Goal: Task Accomplishment & Management: Use online tool/utility

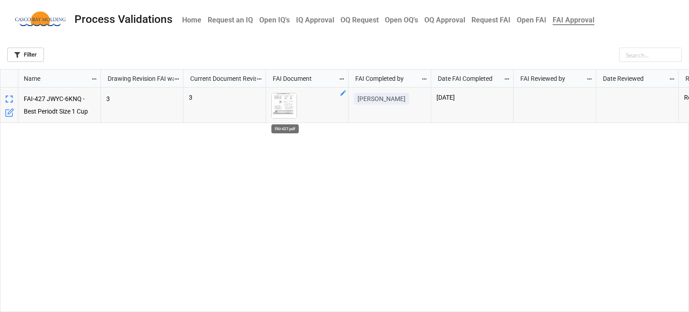
scroll to position [237, 684]
click at [284, 109] on img "grid" at bounding box center [284, 105] width 25 height 25
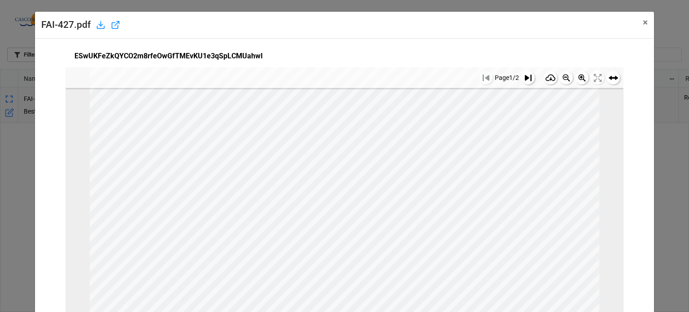
scroll to position [397, 0]
click at [522, 81] on button at bounding box center [528, 77] width 13 height 13
click at [643, 23] on span "×" at bounding box center [645, 22] width 5 height 11
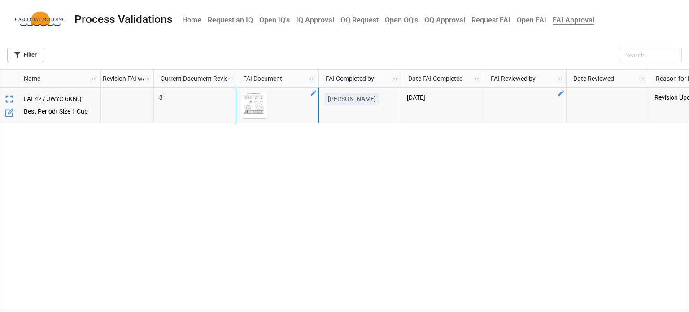
scroll to position [0, 45]
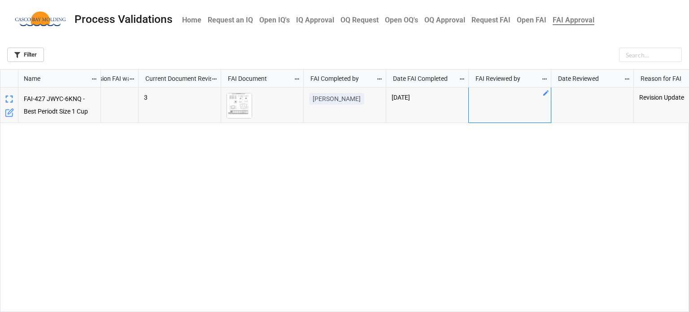
click at [546, 90] on icon "grid" at bounding box center [546, 92] width 7 height 7
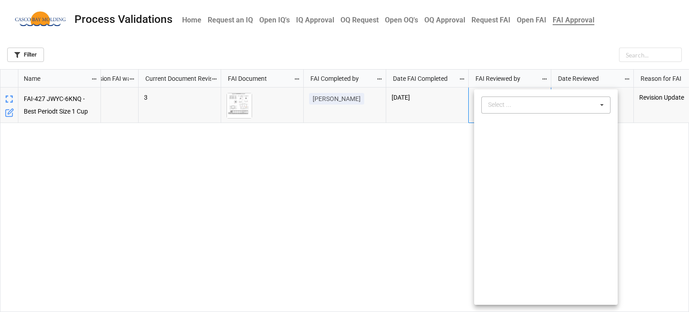
click at [498, 103] on div "Select ..." at bounding box center [505, 105] width 39 height 10
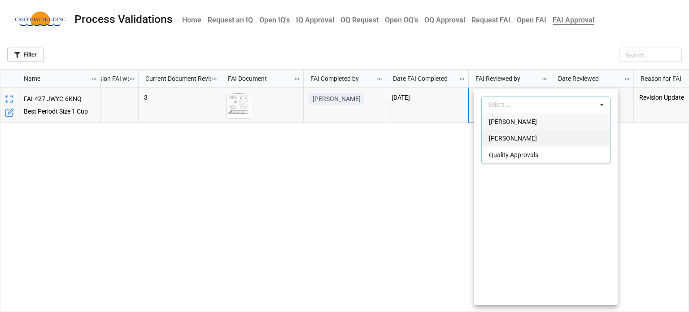
click at [513, 144] on div "[PERSON_NAME]" at bounding box center [546, 138] width 128 height 17
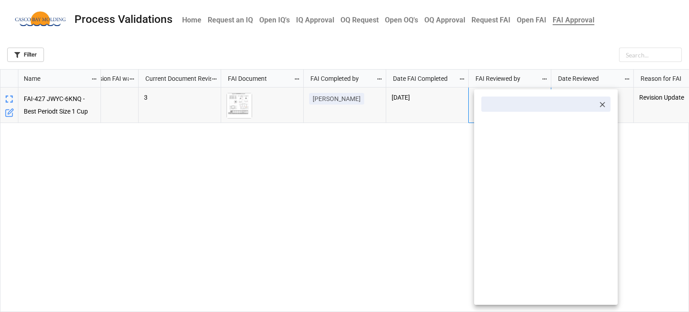
click at [678, 167] on div at bounding box center [344, 156] width 689 height 312
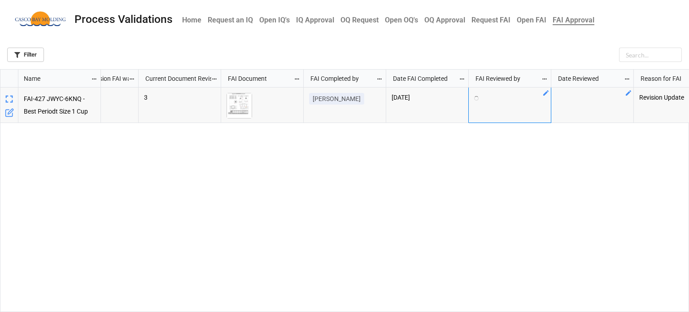
click at [630, 98] on div "grid" at bounding box center [593, 105] width 83 height 35
click at [628, 94] on icon "grid" at bounding box center [628, 92] width 5 height 5
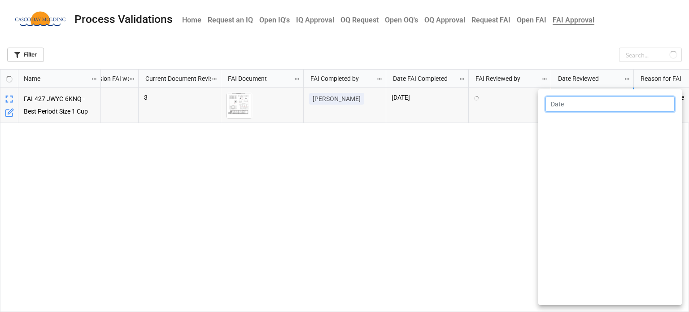
click at [603, 104] on input "text" at bounding box center [610, 104] width 129 height 15
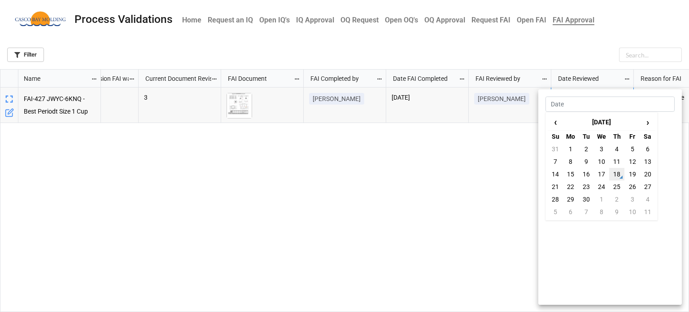
click at [622, 171] on td "18" at bounding box center [617, 174] width 15 height 13
type input "[DATE]"
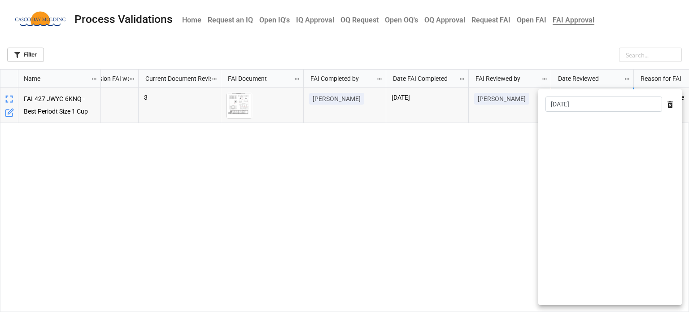
click at [497, 167] on div at bounding box center [344, 156] width 689 height 312
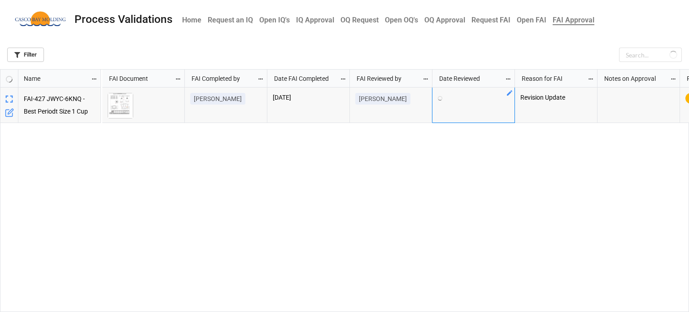
scroll to position [0, 0]
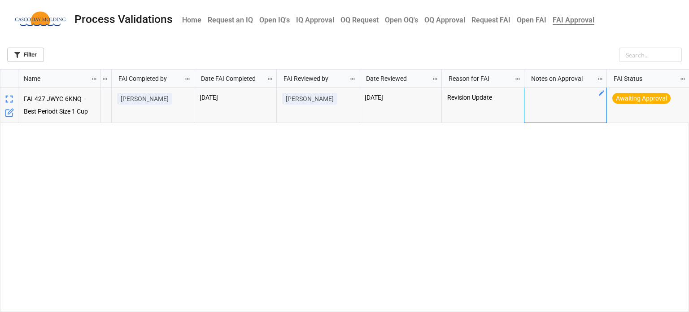
click at [590, 100] on div "grid" at bounding box center [566, 105] width 83 height 35
click at [681, 94] on icon "grid" at bounding box center [684, 92] width 7 height 7
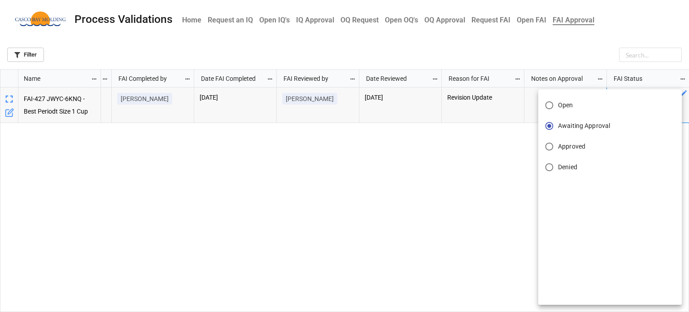
click at [570, 145] on span "Approved" at bounding box center [571, 146] width 27 height 9
click at [558, 145] on input "Approved" at bounding box center [550, 147] width 18 height 18
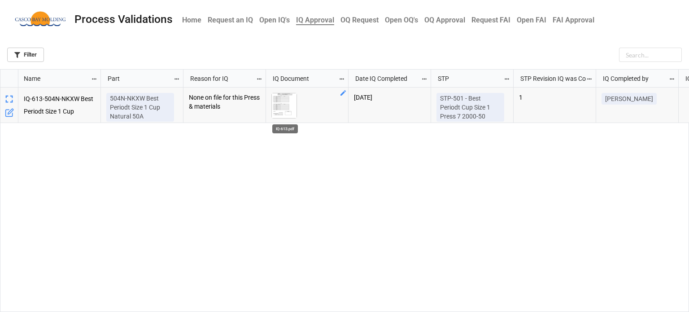
scroll to position [237, 684]
click at [276, 107] on img "grid" at bounding box center [284, 105] width 25 height 25
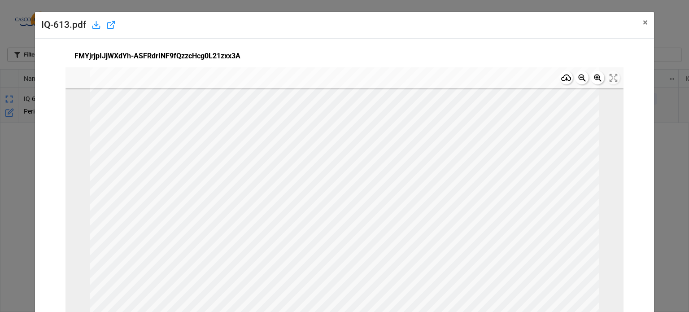
scroll to position [397, 0]
click at [645, 20] on button "× Close" at bounding box center [646, 23] width 18 height 22
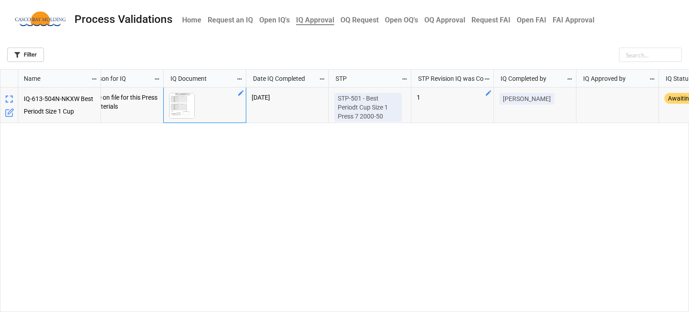
scroll to position [0, 154]
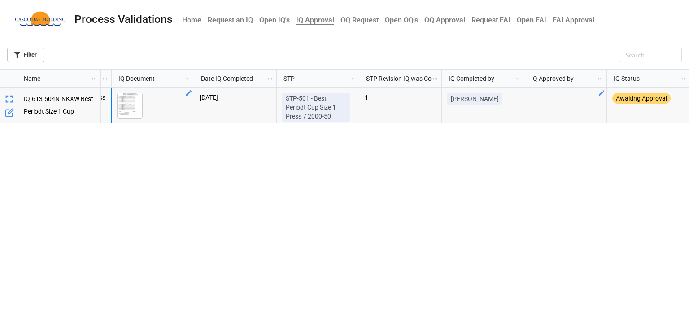
click at [594, 97] on div "grid" at bounding box center [566, 105] width 83 height 35
click at [603, 96] on icon "grid" at bounding box center [601, 92] width 7 height 7
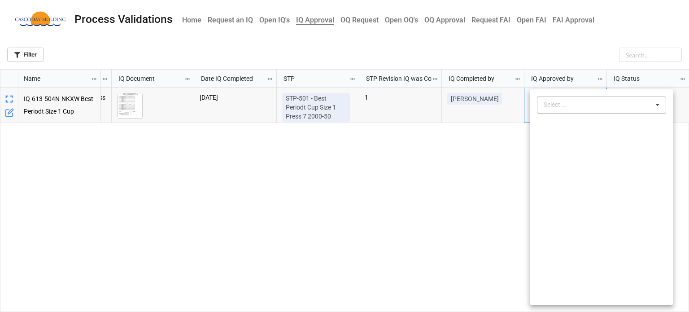
click at [565, 103] on div "Select ..." at bounding box center [561, 105] width 39 height 10
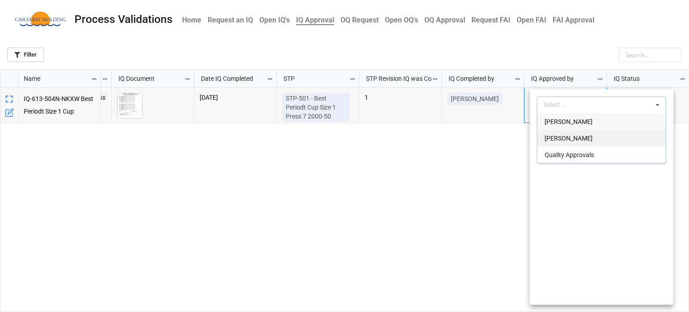
click at [572, 140] on span "[PERSON_NAME]" at bounding box center [569, 138] width 48 height 7
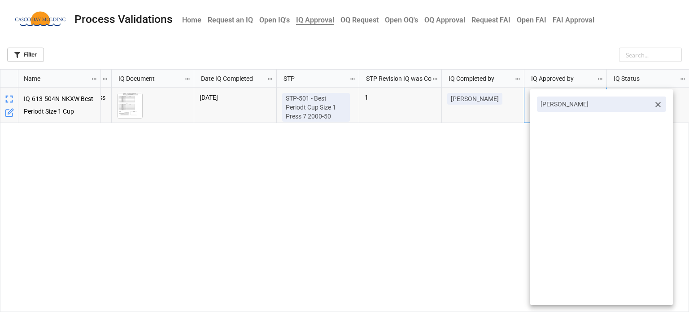
drag, startPoint x: 479, startPoint y: 163, endPoint x: 512, endPoint y: 157, distance: 33.4
click at [487, 162] on div at bounding box center [344, 156] width 689 height 312
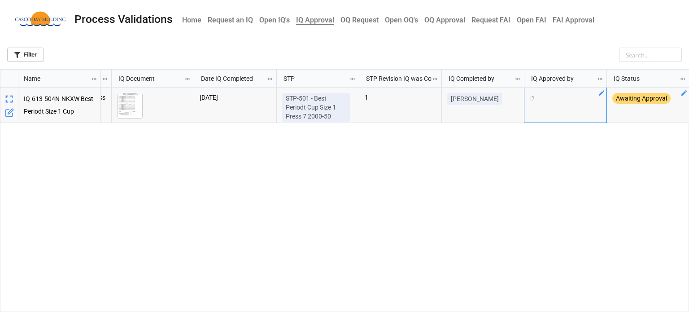
click at [688, 92] on icon "grid" at bounding box center [684, 92] width 7 height 7
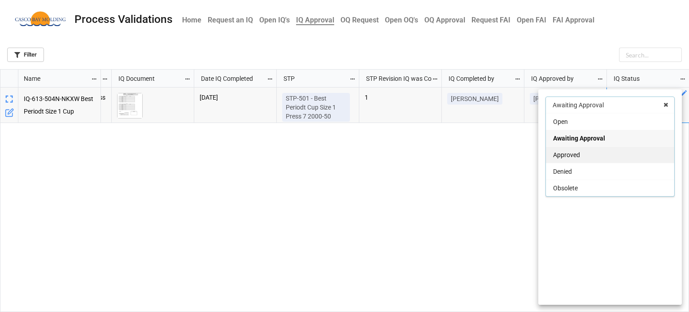
click at [598, 158] on div "Approved" at bounding box center [610, 154] width 128 height 17
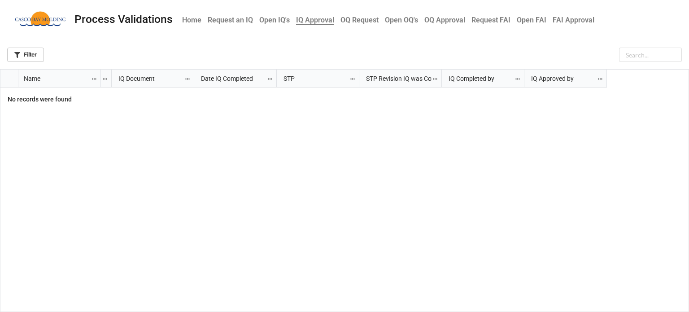
scroll to position [0, 0]
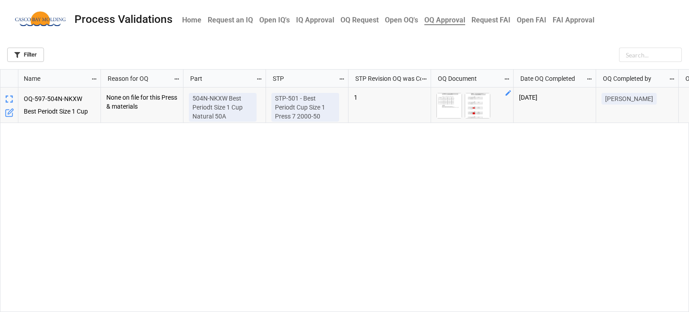
scroll to position [237, 684]
click at [447, 109] on img "grid" at bounding box center [449, 105] width 25 height 25
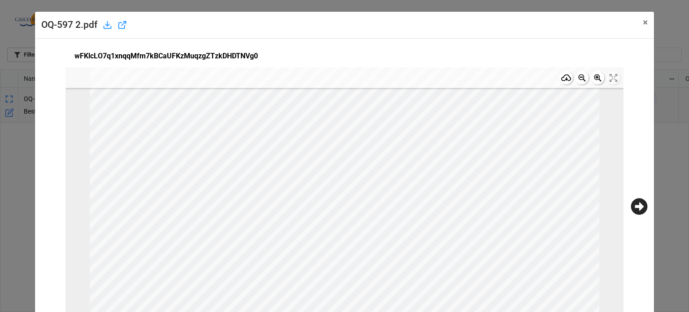
scroll to position [45, 0]
click at [636, 208] on icon at bounding box center [639, 206] width 17 height 17
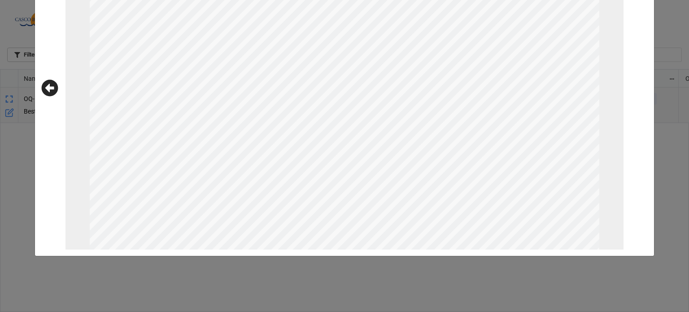
scroll to position [0, 0]
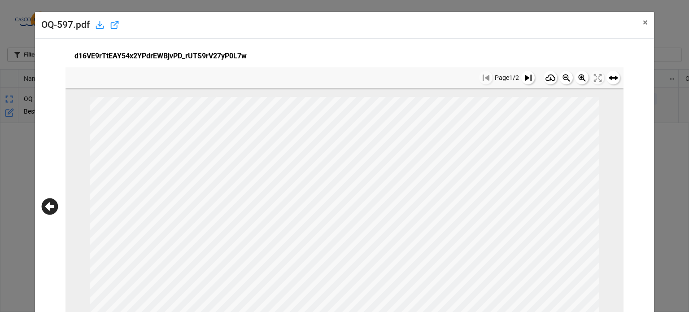
click at [524, 81] on button at bounding box center [528, 77] width 13 height 13
click at [643, 23] on span "×" at bounding box center [645, 22] width 5 height 11
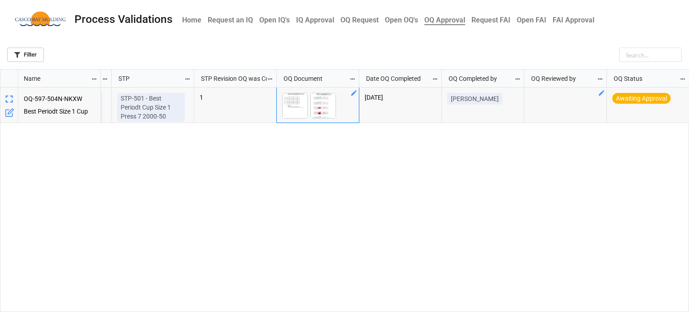
click at [582, 98] on div "grid" at bounding box center [566, 105] width 83 height 35
click at [599, 93] on icon "grid" at bounding box center [601, 92] width 7 height 7
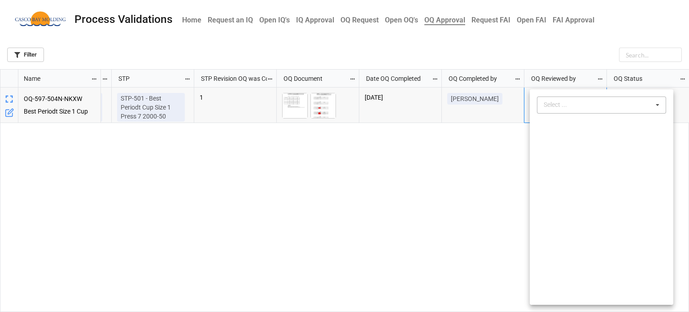
click at [571, 106] on div "Select ..." at bounding box center [561, 105] width 39 height 10
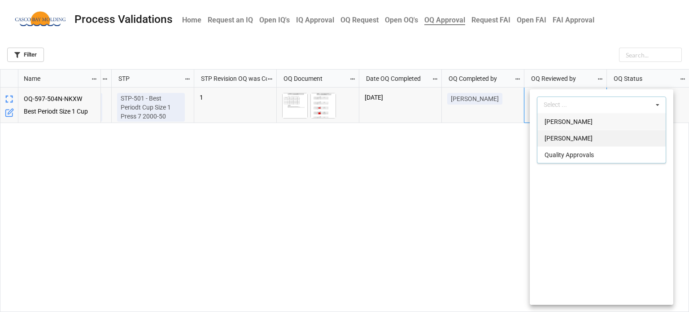
click at [565, 143] on div "[PERSON_NAME]" at bounding box center [602, 138] width 128 height 17
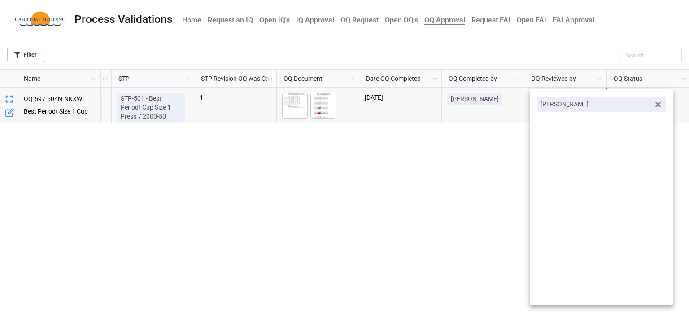
click at [479, 158] on div at bounding box center [344, 156] width 689 height 312
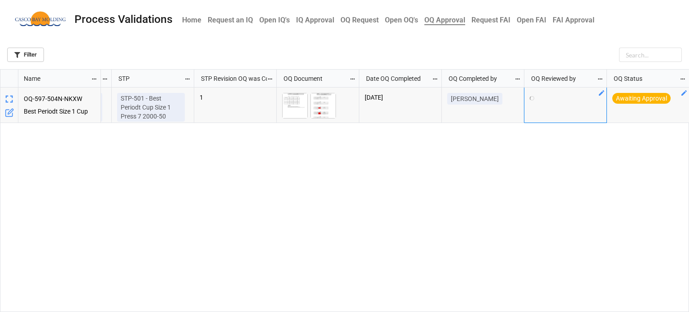
click at [687, 93] on icon "grid" at bounding box center [684, 92] width 7 height 7
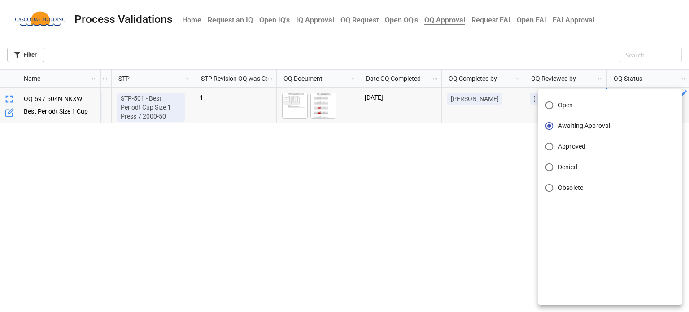
click at [594, 144] on label "Approved" at bounding box center [604, 147] width 127 height 18
click at [558, 144] on input "Approved" at bounding box center [550, 147] width 18 height 18
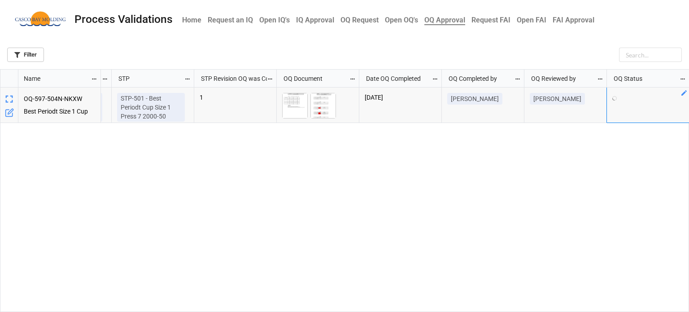
click at [474, 192] on div "504N-NKXW Best Periodt Size 1 Cup Natural 50A STP-501 - Best Periodt Cup Size 1…" at bounding box center [395, 200] width 589 height 225
